Goal: Find specific page/section: Find specific page/section

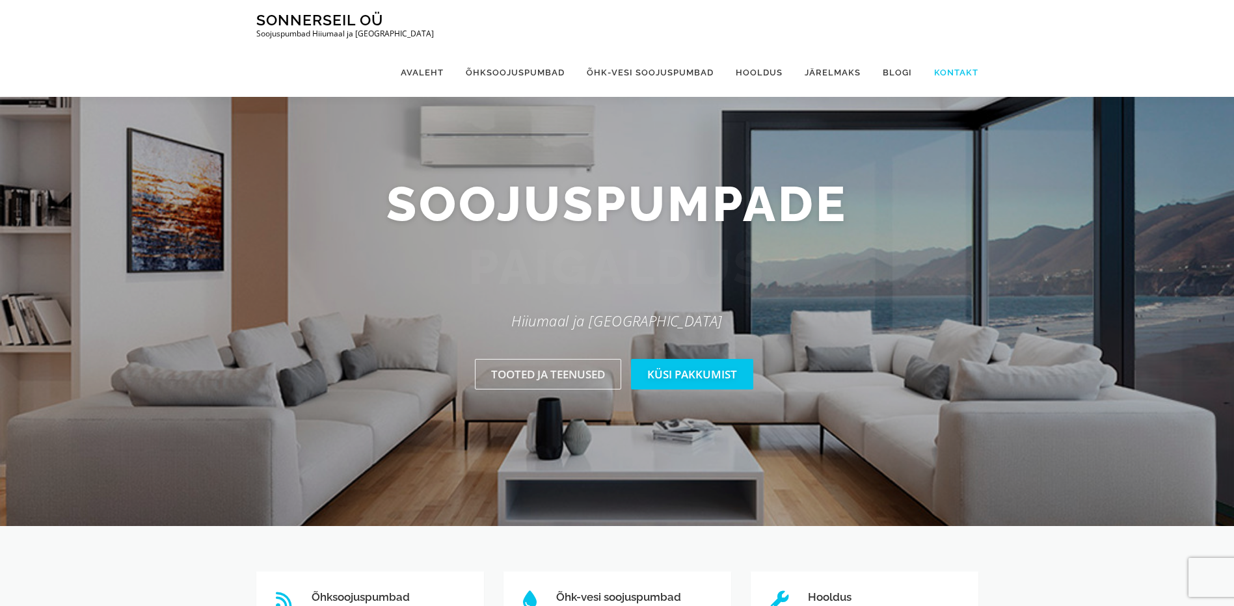
click at [958, 48] on link "Kontakt" at bounding box center [950, 72] width 55 height 49
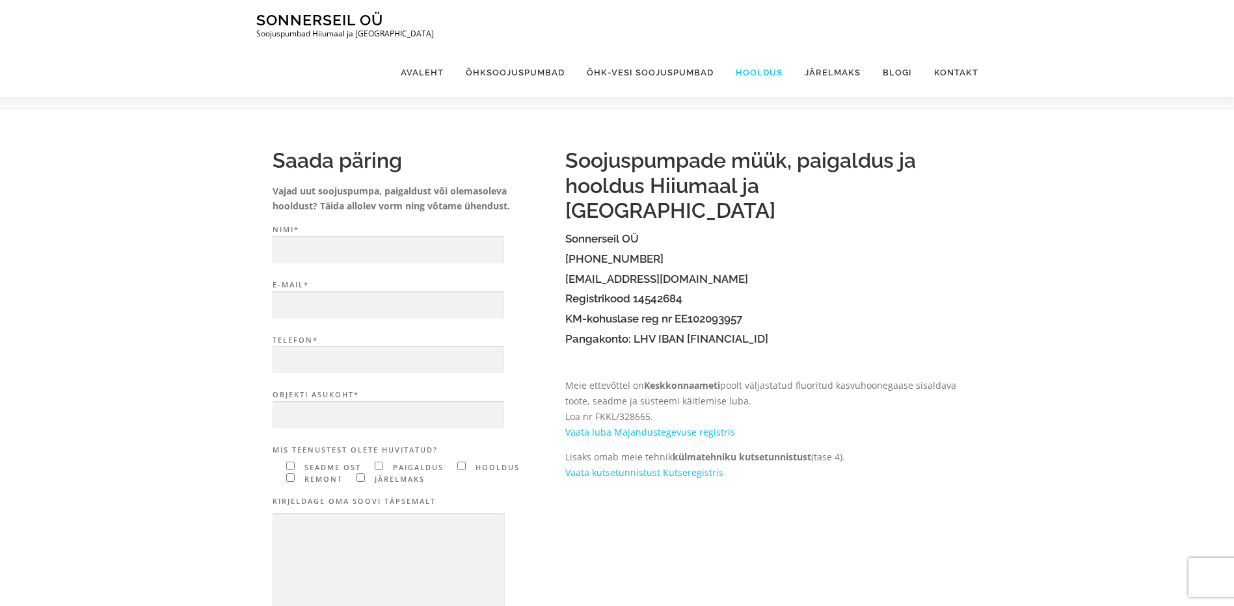
click at [759, 48] on link "Hooldus" at bounding box center [759, 72] width 69 height 49
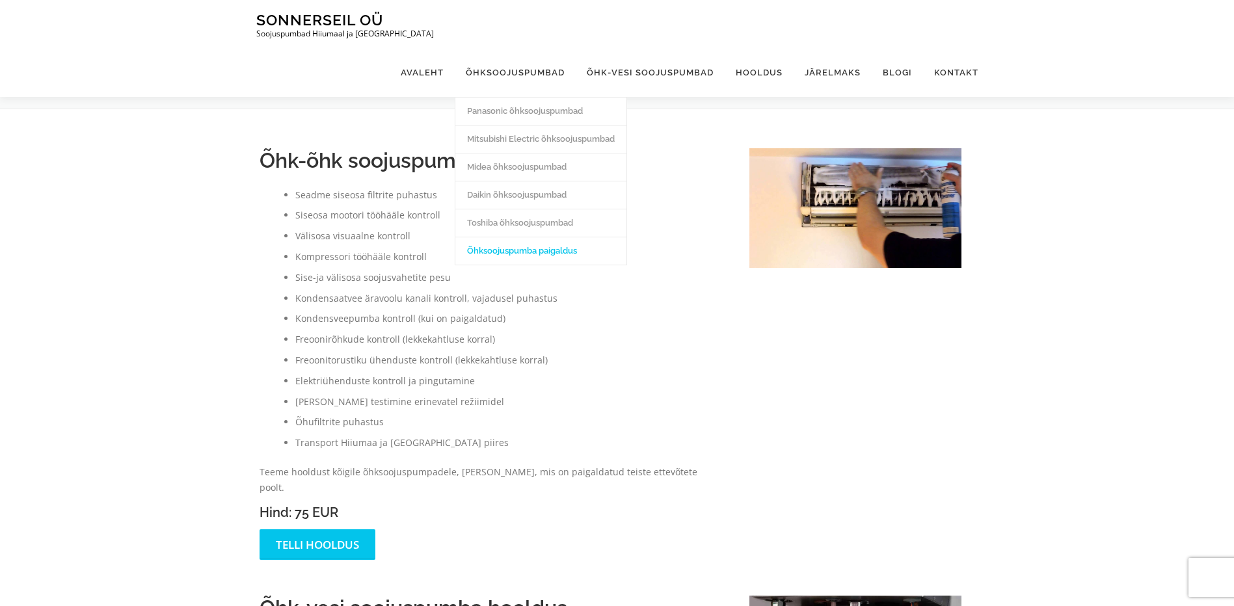
click at [539, 237] on link "Õhksoojuspumba paigaldus" at bounding box center [540, 251] width 171 height 28
